Goal: Find contact information: Find contact information

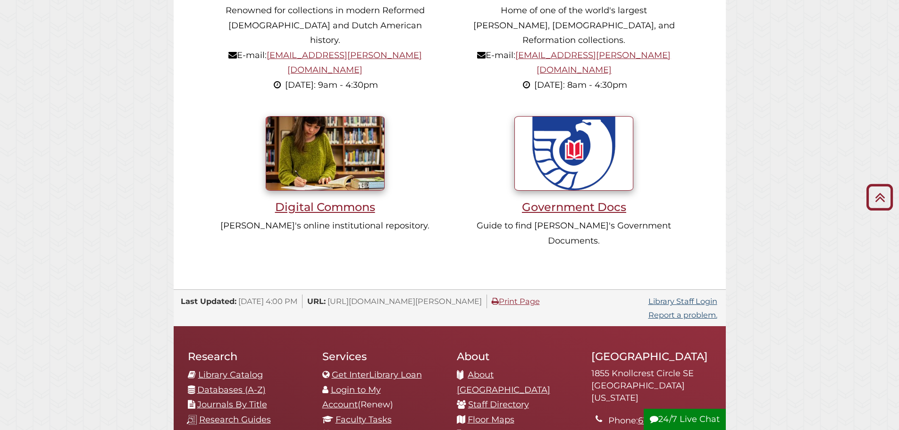
scroll to position [850, 0]
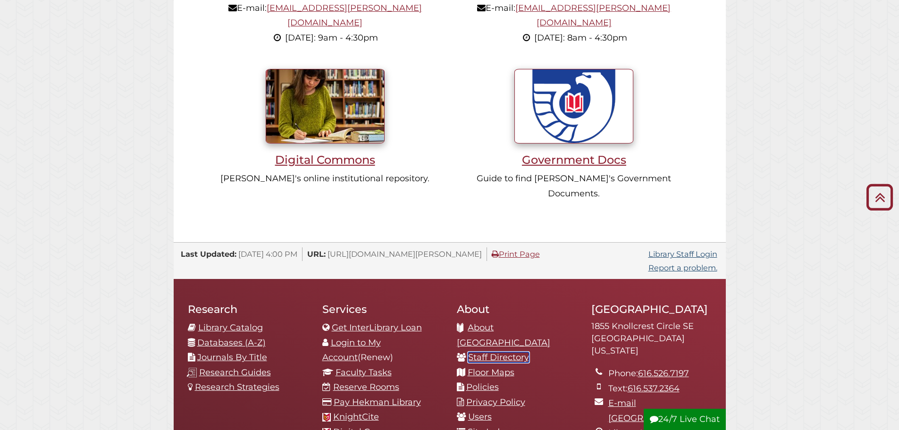
click at [508, 352] on link "Staff Directory" at bounding box center [498, 357] width 61 height 10
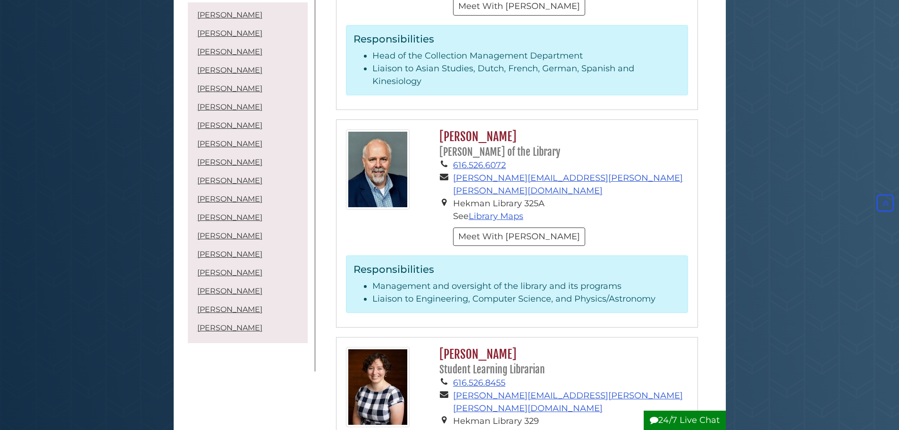
scroll to position [2550, 0]
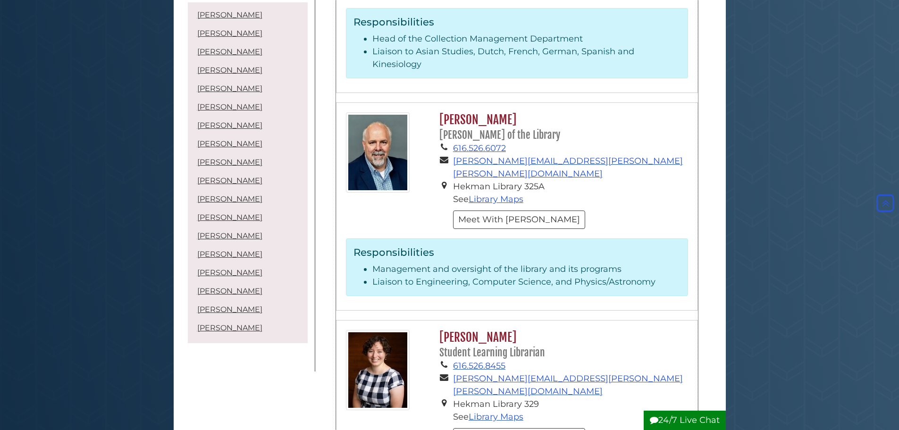
drag, startPoint x: 455, startPoint y: 371, endPoint x: 364, endPoint y: 324, distance: 102.6
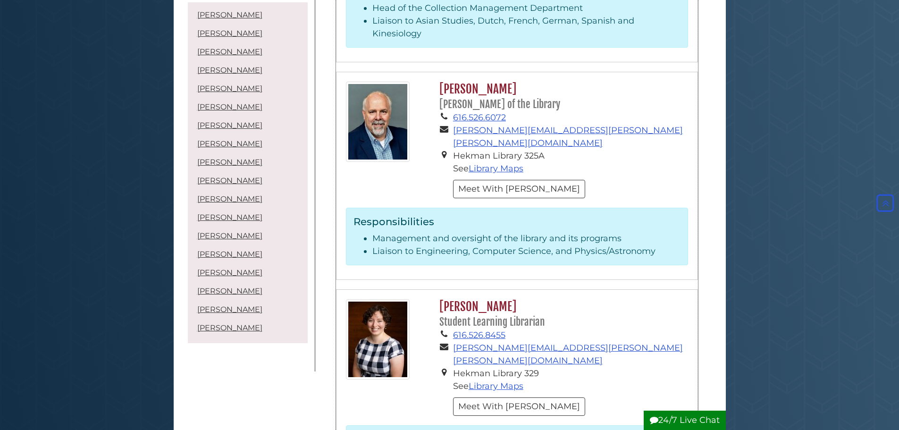
scroll to position [2597, 0]
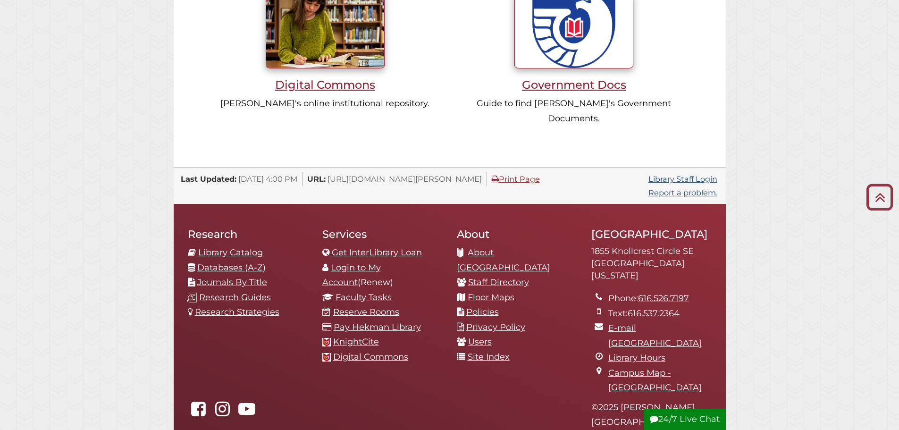
scroll to position [988, 0]
